Goal: Task Accomplishment & Management: Use online tool/utility

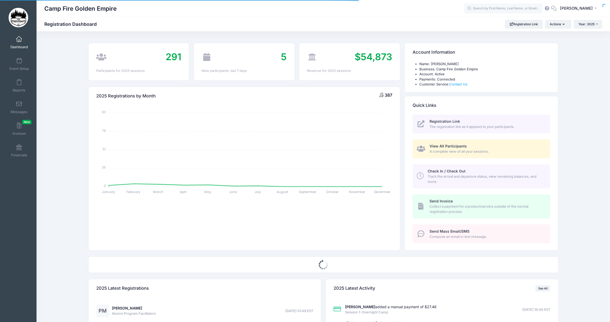
select select
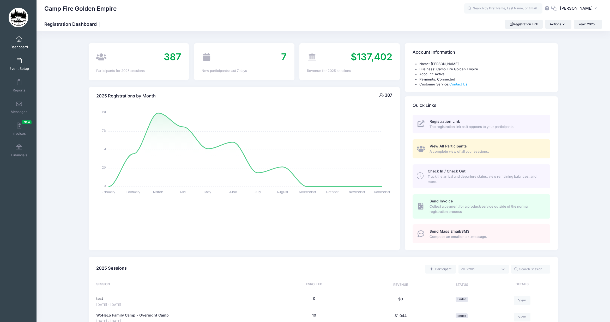
click at [19, 60] on span at bounding box center [19, 61] width 0 height 6
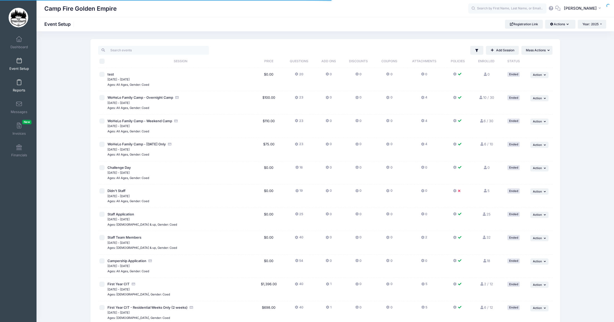
click at [19, 83] on span at bounding box center [19, 83] width 0 height 6
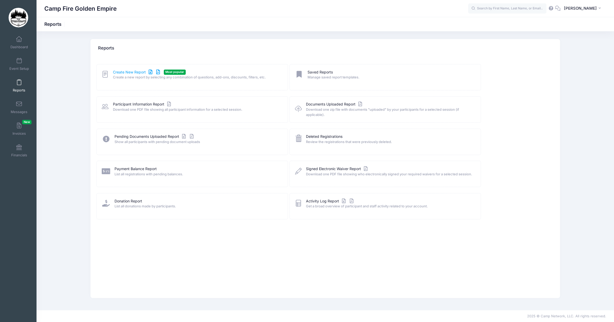
click at [127, 71] on link "Create New Report" at bounding box center [137, 72] width 49 height 5
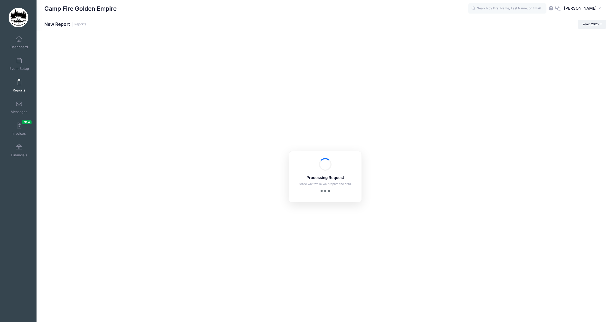
checkbox input "true"
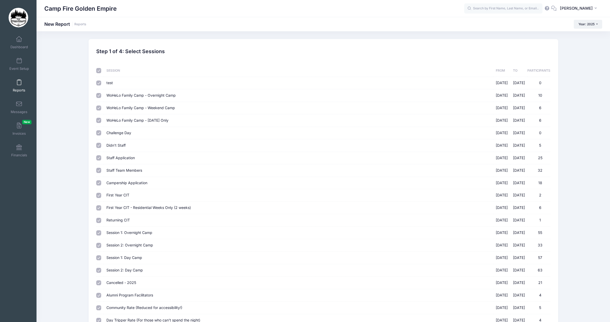
click at [97, 71] on input "checkbox" at bounding box center [98, 70] width 5 height 5
checkbox input "false"
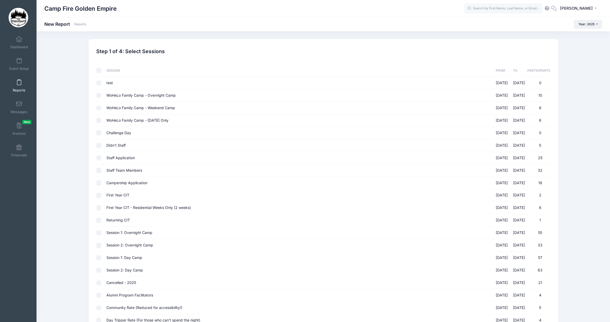
checkbox input "false"
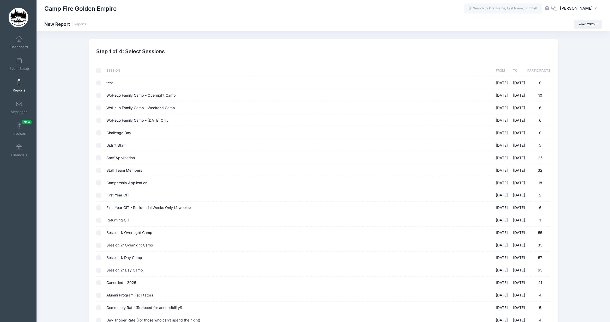
checkbox input "false"
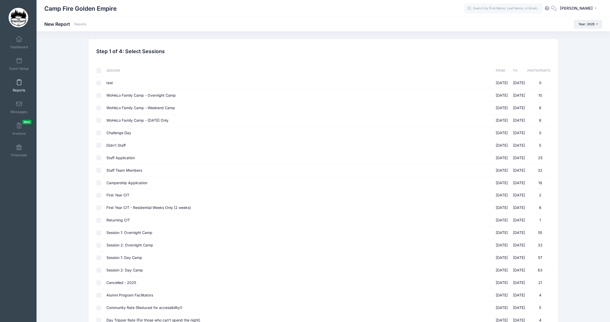
checkbox input "false"
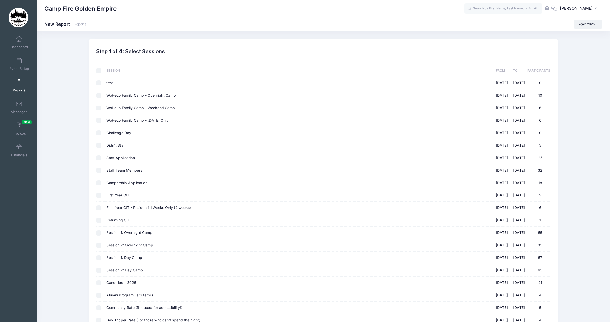
checkbox input "false"
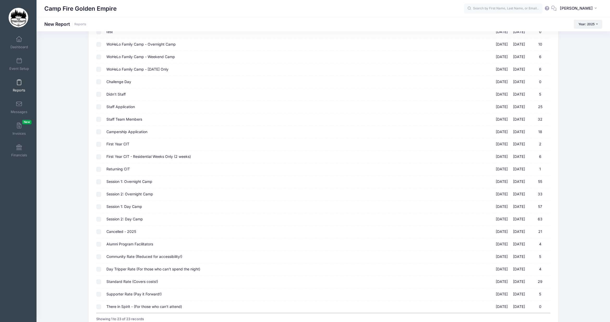
scroll to position [95, 0]
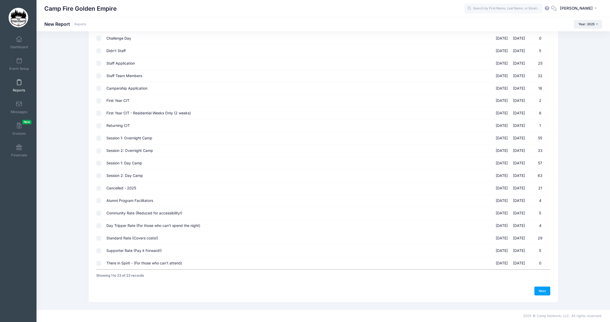
drag, startPoint x: 97, startPoint y: 201, endPoint x: 96, endPoint y: 204, distance: 3.7
click at [97, 201] on input "Alumni Program Facilitators [DATE] - [DATE] 4" at bounding box center [98, 200] width 5 height 5
checkbox input "true"
click at [98, 214] on input "Community Rate (Reduced for accessibility!) [DATE] - [DATE] 5" at bounding box center [98, 213] width 5 height 5
checkbox input "true"
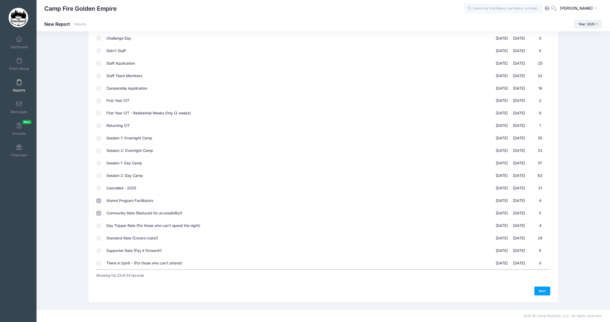
click at [99, 224] on input "Day Tripper Rate (For those who can't spend the night) [DATE] - [DATE] 4" at bounding box center [98, 226] width 5 height 5
checkbox input "true"
click at [99, 240] on input "Standard Rate (Covers costs!) [DATE] - [DATE] 29" at bounding box center [98, 238] width 5 height 5
checkbox input "true"
click at [99, 248] on td at bounding box center [100, 251] width 8 height 13
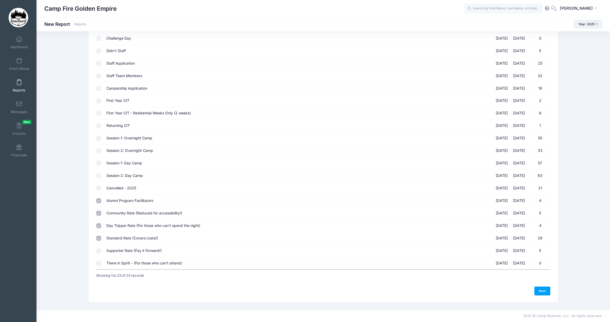
click at [100, 266] on td at bounding box center [100, 263] width 8 height 12
click at [99, 260] on td at bounding box center [100, 263] width 8 height 12
click at [99, 252] on input "Supporter Rate (Pay it Forward!) [DATE] - [DATE] 5" at bounding box center [98, 251] width 5 height 5
checkbox input "true"
click at [99, 264] on input "There in Spirit - (For those who can't attend) [DATE] - [DATE] 0" at bounding box center [98, 263] width 5 height 5
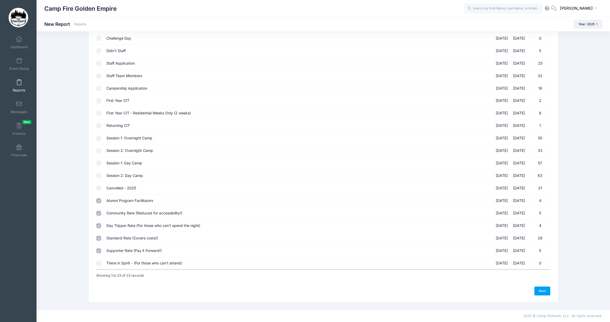
checkbox input "true"
click at [540, 291] on link "Next" at bounding box center [542, 291] width 16 height 9
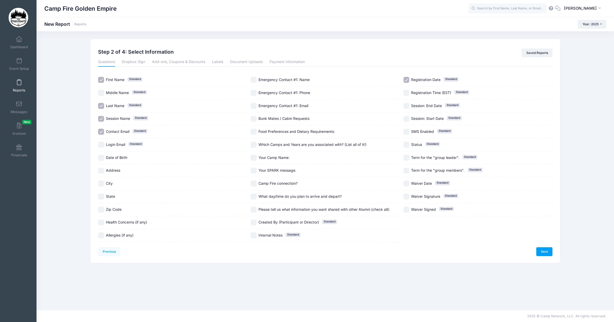
click at [103, 132] on input "Contact Email Standard" at bounding box center [101, 132] width 6 height 6
checkbox input "false"
click at [101, 120] on input "Session Name Standard" at bounding box center [101, 119] width 6 height 6
checkbox input "false"
click at [407, 80] on input "Registration Date Standard" at bounding box center [406, 80] width 6 height 6
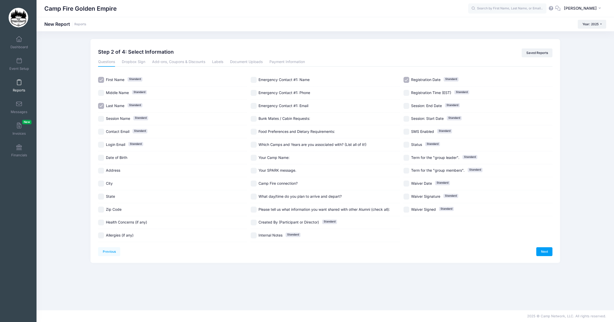
checkbox input "false"
click at [547, 253] on link "Next" at bounding box center [544, 252] width 16 height 9
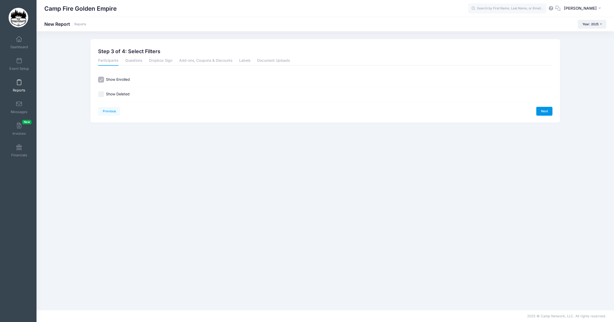
click at [545, 112] on link "Next" at bounding box center [544, 111] width 16 height 9
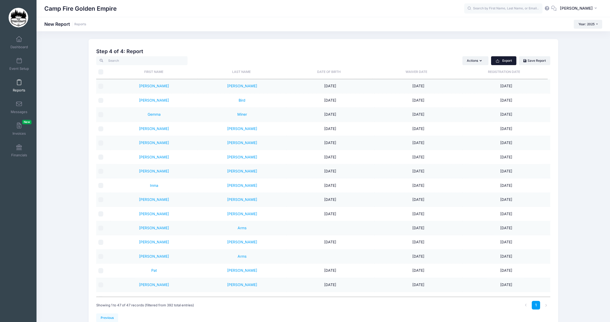
click at [503, 62] on button "Export" at bounding box center [503, 60] width 25 height 9
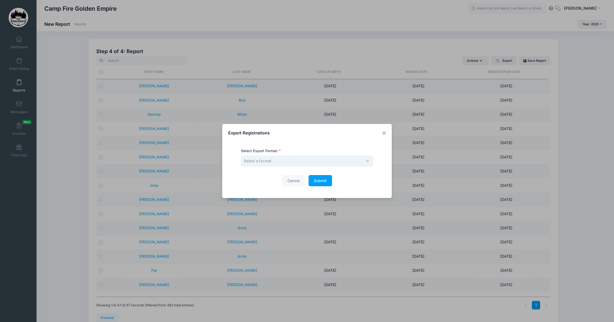
click at [248, 157] on span "Select a format" at bounding box center [307, 161] width 132 height 11
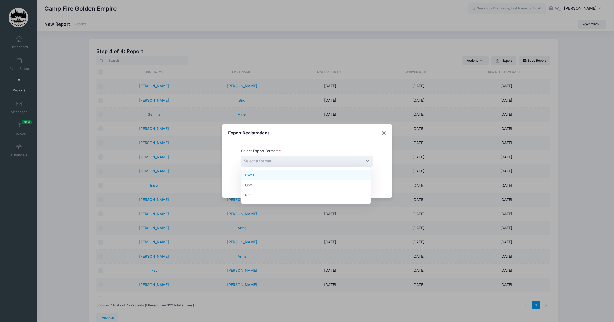
select select "excel"
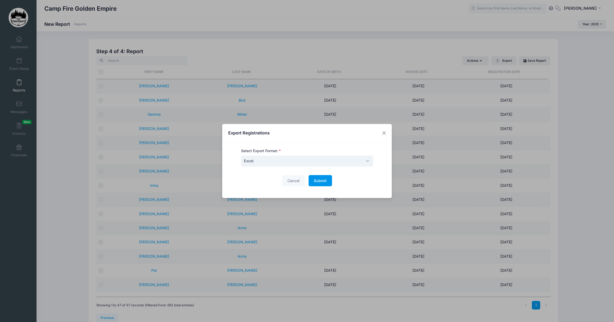
click at [318, 184] on button "Submit Please wait..." at bounding box center [320, 180] width 23 height 11
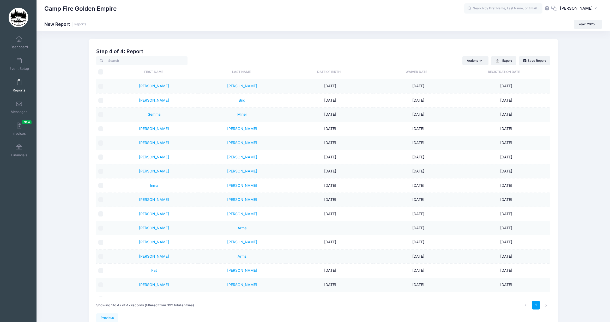
click at [43, 292] on div "Previous Next Step 4 of 4: Create Report 1 Select Sessions 2 Select Information…" at bounding box center [324, 184] width 574 height 290
